Goal: Transaction & Acquisition: Subscribe to service/newsletter

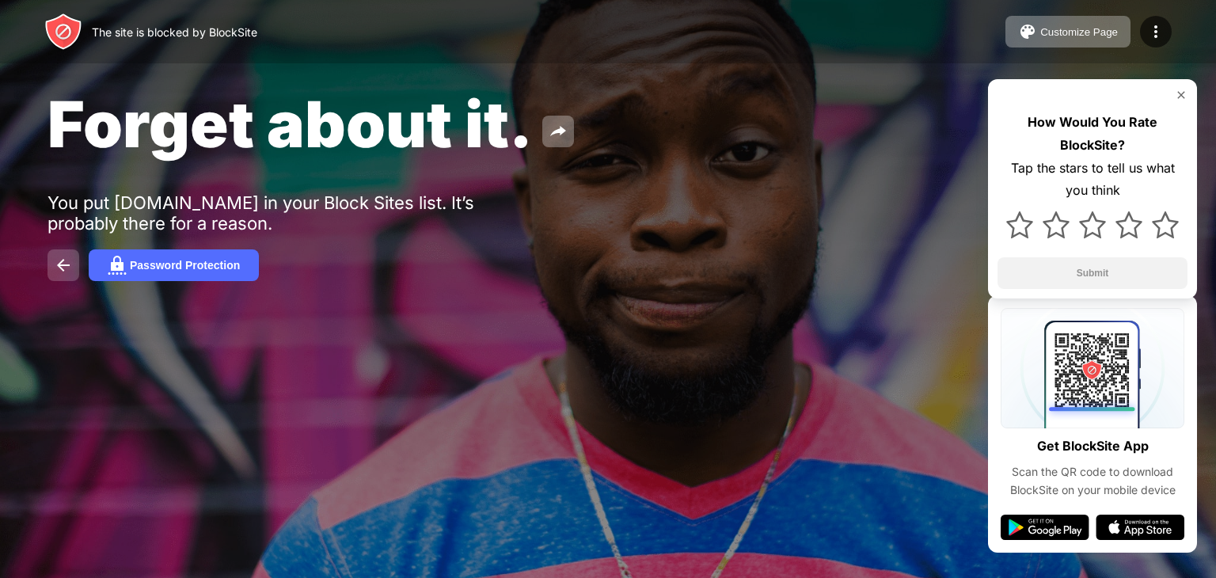
click at [70, 260] on img at bounding box center [63, 265] width 19 height 19
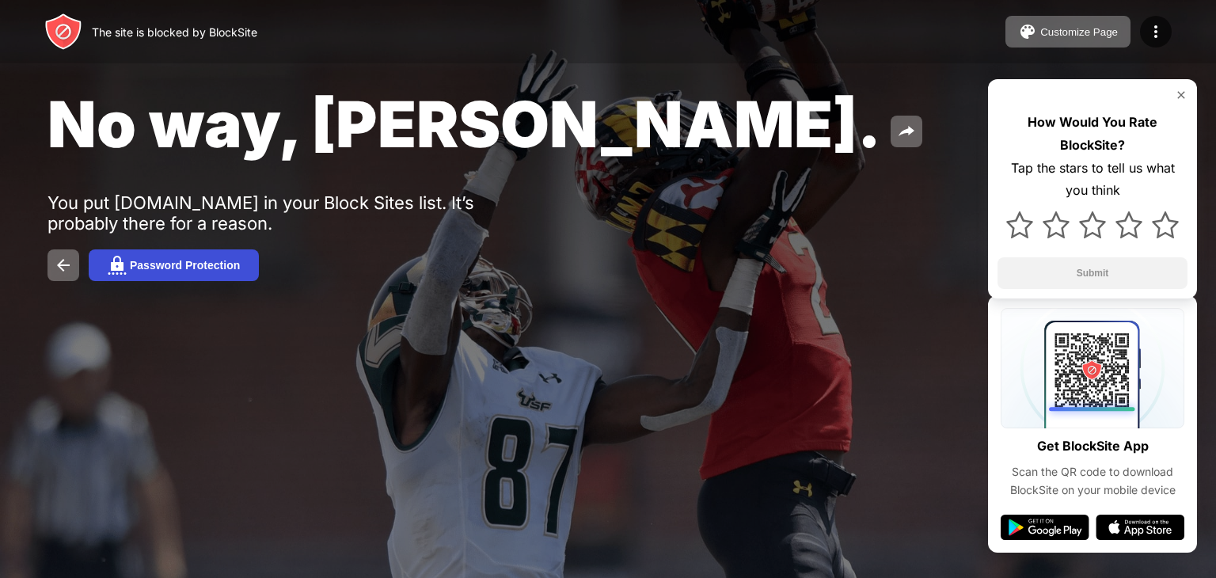
click at [225, 261] on div "Password Protection" at bounding box center [185, 265] width 110 height 13
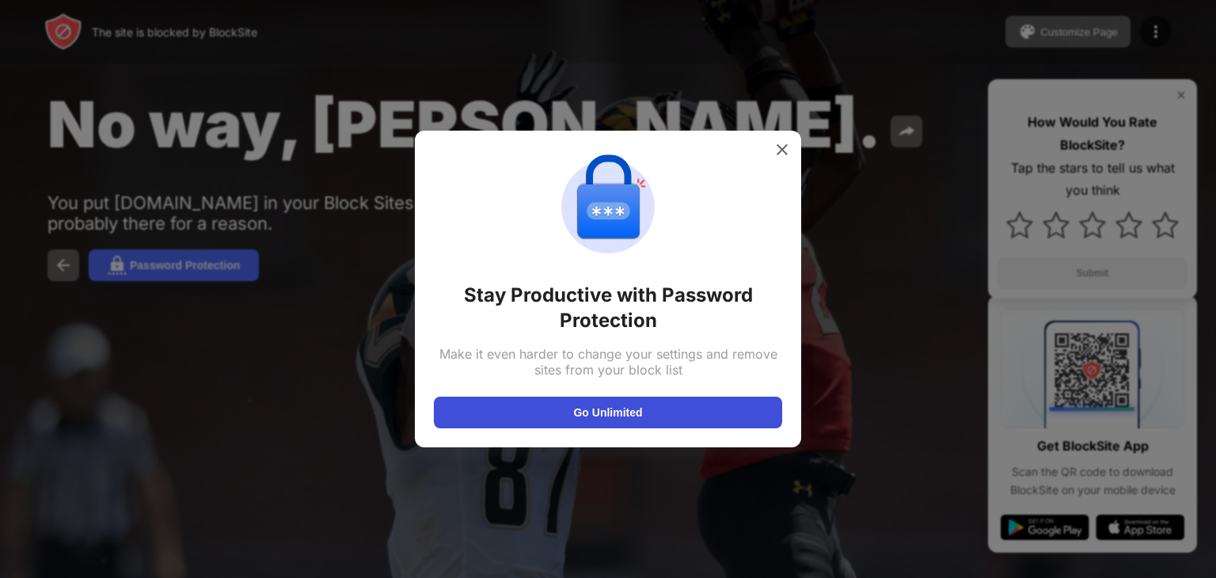
click at [510, 410] on button "Go Unlimited" at bounding box center [608, 413] width 348 height 32
